Goal: Task Accomplishment & Management: Manage account settings

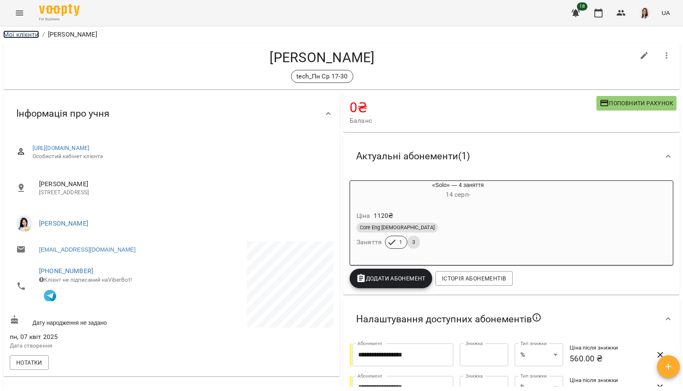
click at [23, 35] on link "Мої клієнти" at bounding box center [21, 34] width 36 height 8
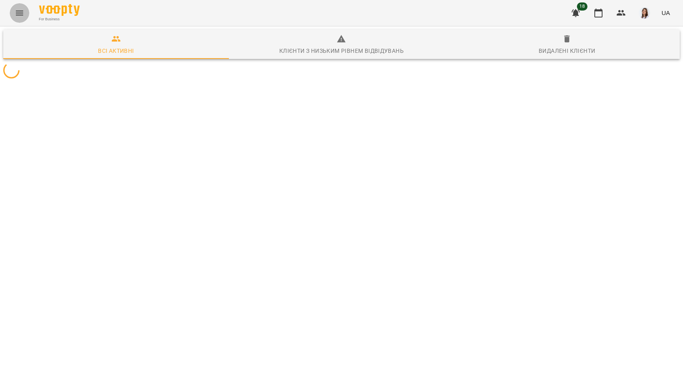
click at [20, 14] on icon "Menu" at bounding box center [19, 13] width 7 height 5
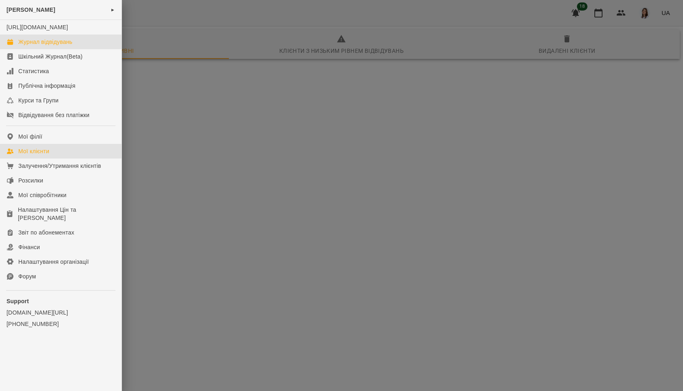
click at [36, 46] on div "Журнал відвідувань" at bounding box center [45, 42] width 54 height 8
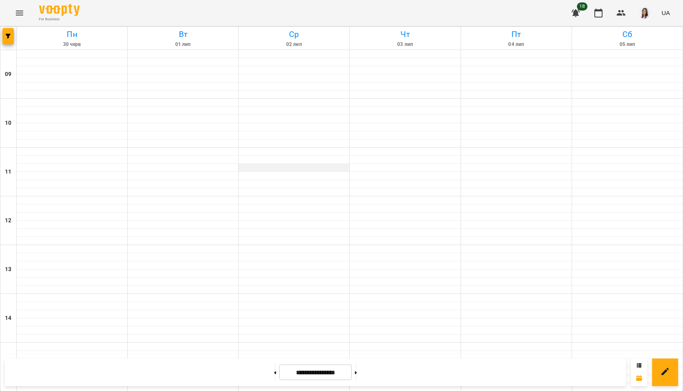
scroll to position [281, 0]
click at [311, 370] on input "**********" at bounding box center [315, 373] width 72 height 16
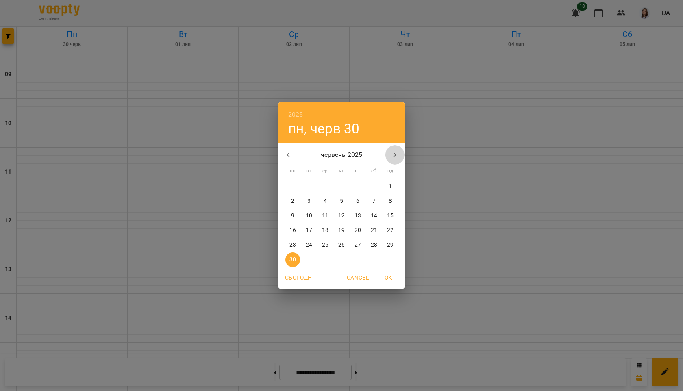
click at [395, 155] on icon "button" at bounding box center [395, 154] width 3 height 5
click at [350, 183] on span "1" at bounding box center [357, 187] width 15 height 8
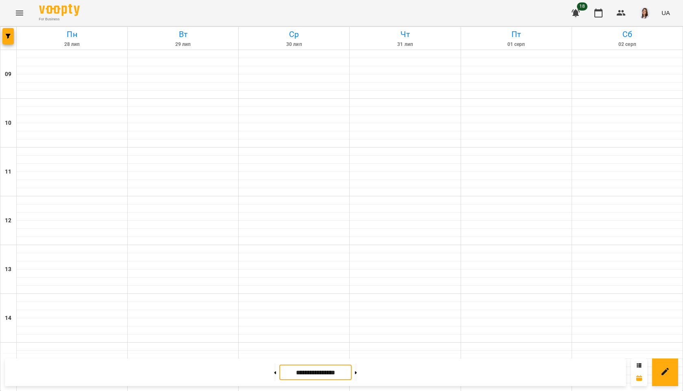
scroll to position [175, 0]
click at [322, 371] on input "**********" at bounding box center [315, 373] width 72 height 16
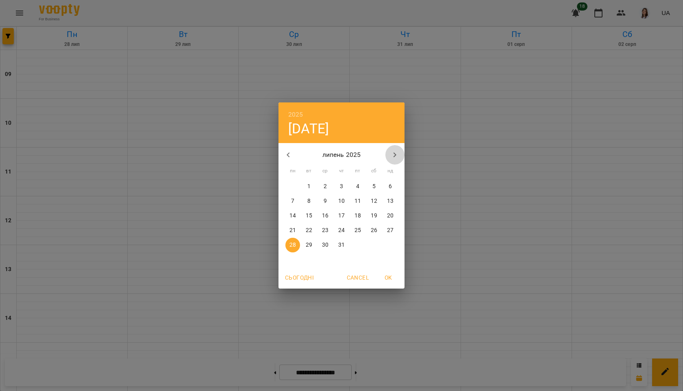
click at [397, 154] on icon "button" at bounding box center [395, 155] width 10 height 10
click at [294, 230] on p "18" at bounding box center [292, 230] width 7 height 8
type input "**********"
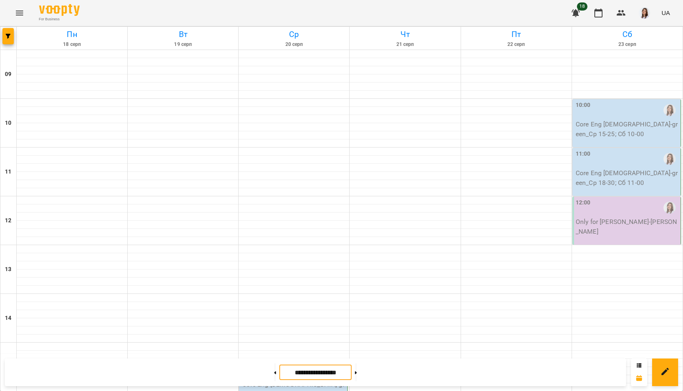
scroll to position [281, 0]
click at [291, 361] on div "15:25 Core Eng [DEMOGRAPHIC_DATA] - green_Ср 15-25; Сб 10-00" at bounding box center [293, 380] width 103 height 38
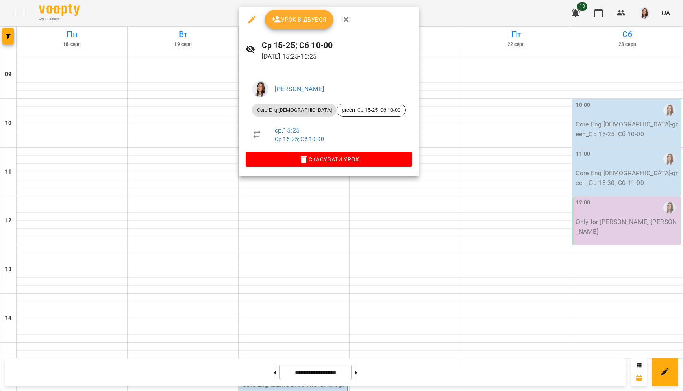
click at [289, 22] on span "Урок відбувся" at bounding box center [299, 20] width 55 height 10
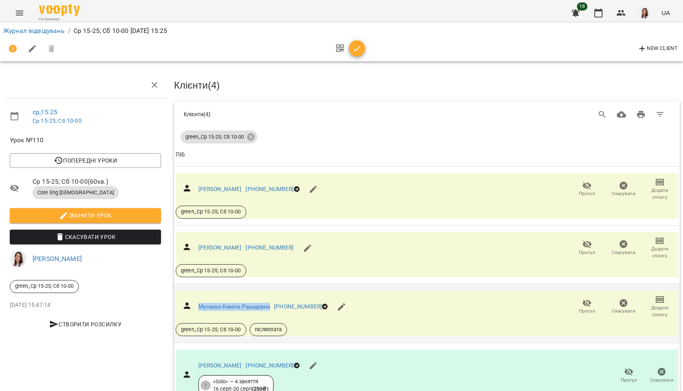
drag, startPoint x: 195, startPoint y: 302, endPoint x: 272, endPoint y: 308, distance: 77.5
click at [272, 308] on div "[PERSON_NAME] Рашадівна [PHONE_NUMBER]" at bounding box center [267, 307] width 182 height 33
copy link "Мусаєва Каміла Рашадівна"
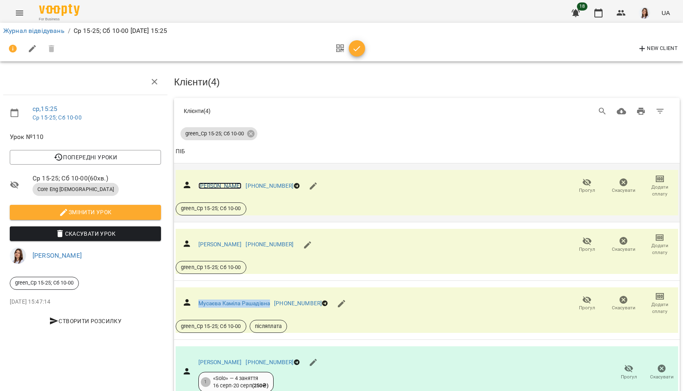
click at [242, 183] on link "[PERSON_NAME]" at bounding box center [219, 186] width 43 height 7
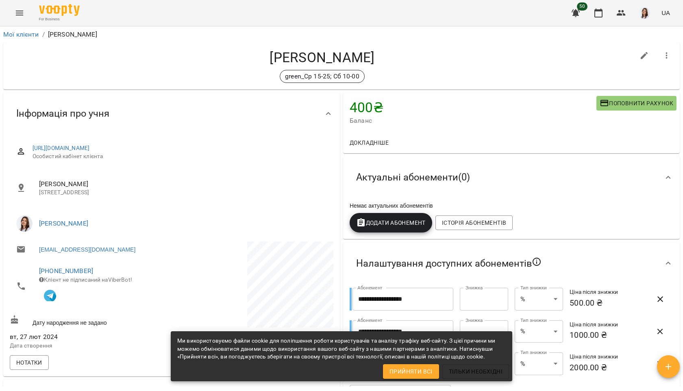
scroll to position [21, 0]
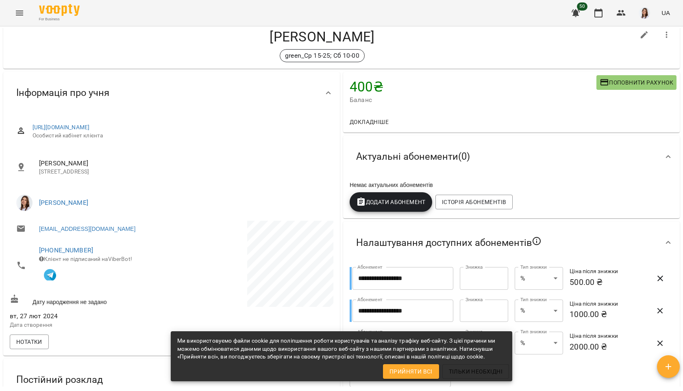
click at [618, 83] on span "Поповнити рахунок" at bounding box center [637, 83] width 74 height 10
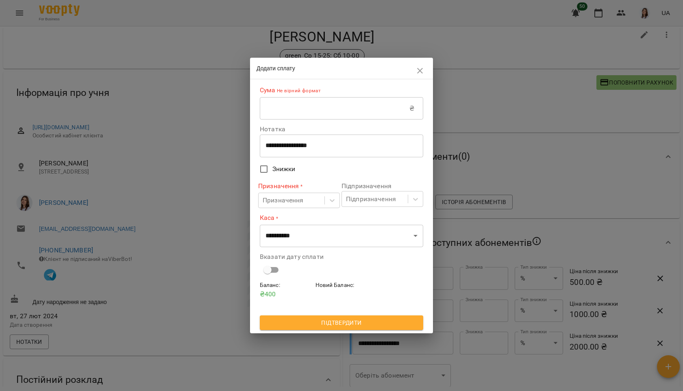
click at [345, 113] on input "text" at bounding box center [335, 108] width 150 height 23
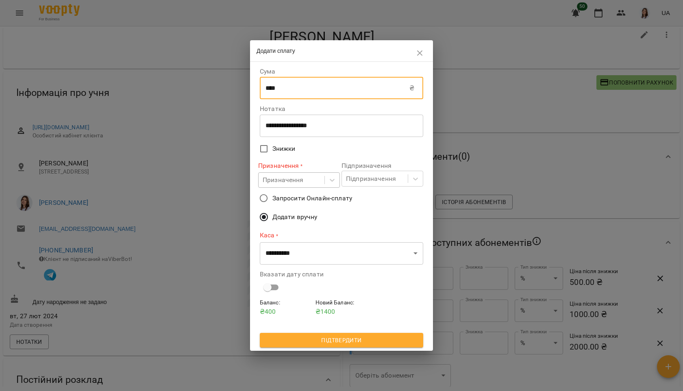
type input "****"
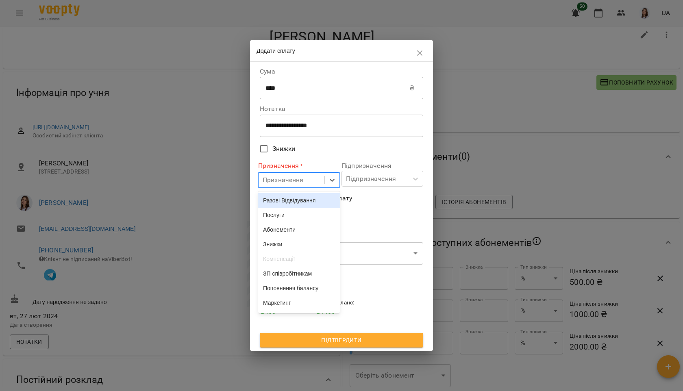
click at [281, 177] on div "Призначення" at bounding box center [283, 180] width 41 height 10
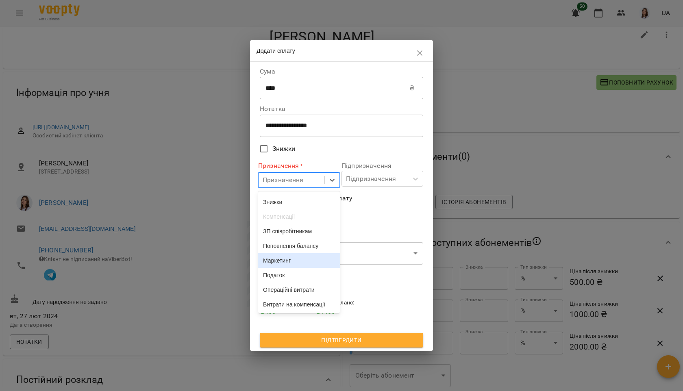
scroll to position [64, 0]
click at [289, 239] on div "Поповнення балансу" at bounding box center [299, 246] width 82 height 15
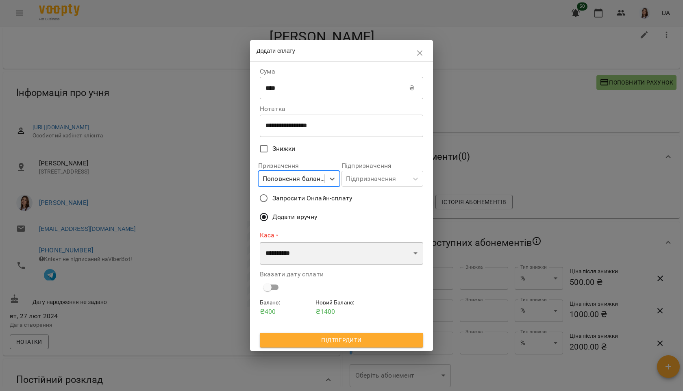
click at [289, 247] on select "**********" at bounding box center [341, 253] width 163 height 23
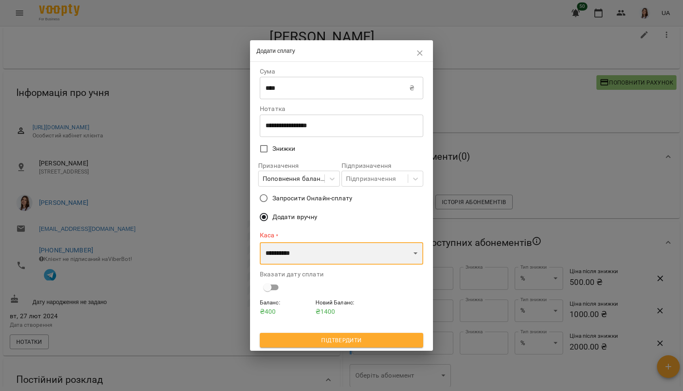
select select "****"
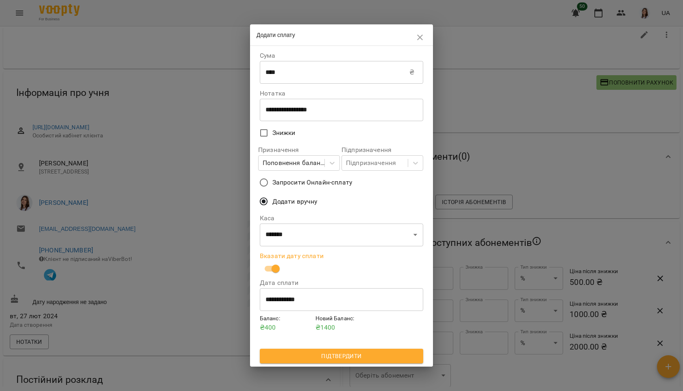
click at [326, 354] on span "Підтвердити" at bounding box center [341, 356] width 150 height 10
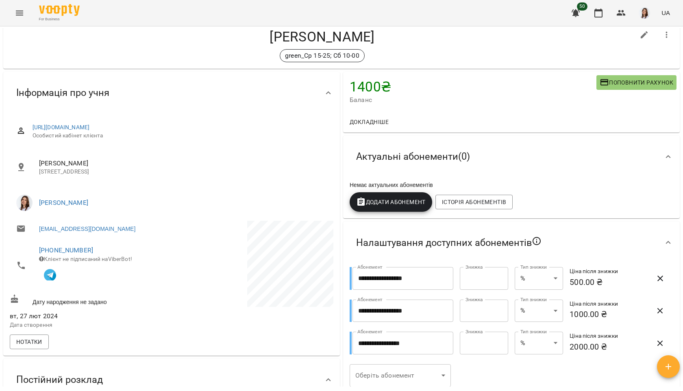
scroll to position [27, 0]
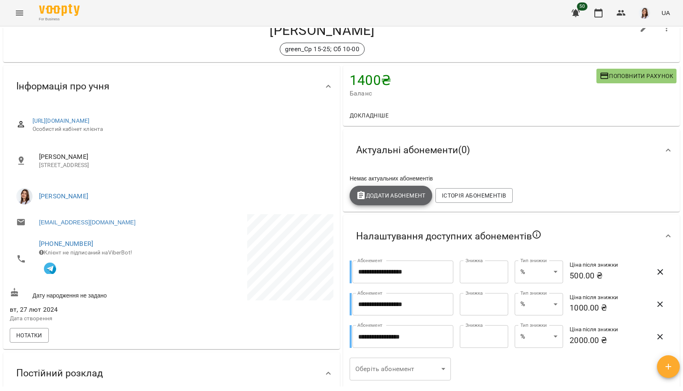
click at [358, 200] on icon "button" at bounding box center [361, 196] width 10 height 10
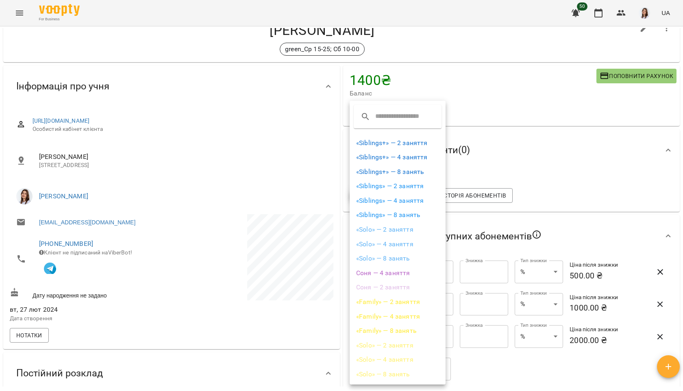
click at [385, 196] on li "«Siblings» — 4 заняття" at bounding box center [398, 201] width 96 height 15
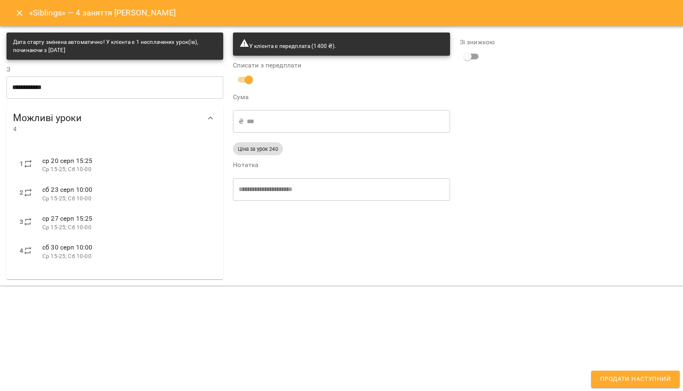
click at [17, 12] on icon "Close" at bounding box center [20, 13] width 10 height 10
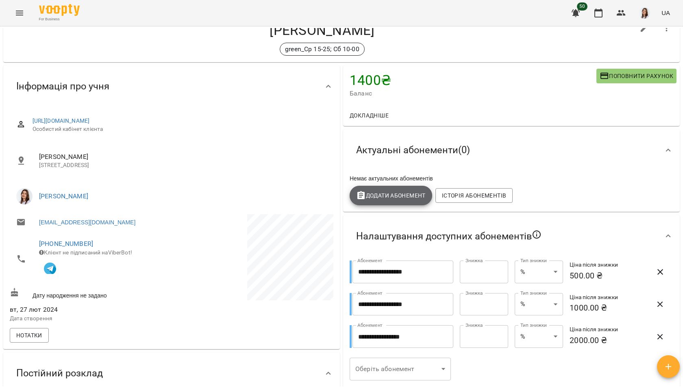
click at [370, 198] on span "Додати Абонемент" at bounding box center [391, 196] width 70 height 10
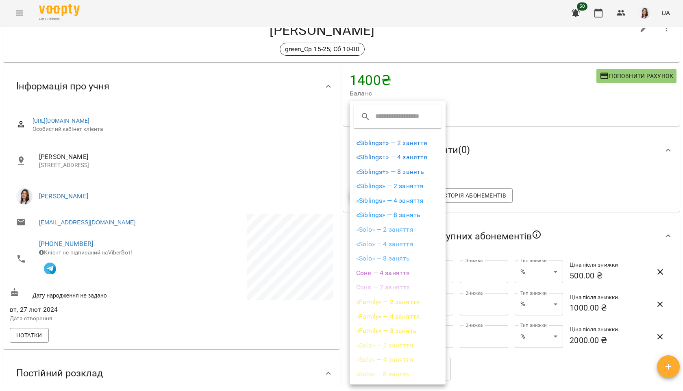
click at [380, 245] on li "«Solo» — 4 заняття" at bounding box center [398, 244] width 96 height 15
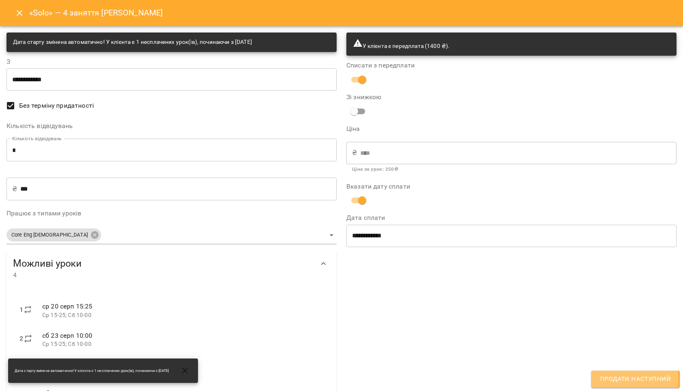
click at [621, 379] on span "Продати наступний" at bounding box center [635, 379] width 71 height 11
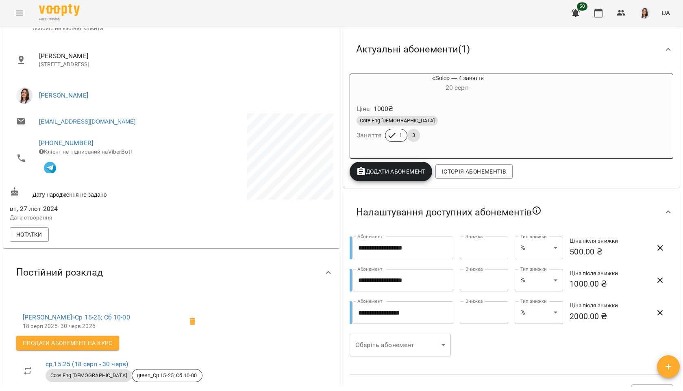
scroll to position [0, 0]
